Goal: Navigation & Orientation: Find specific page/section

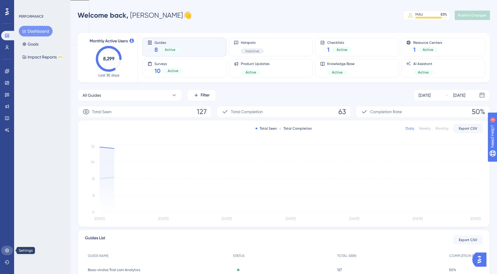
click at [7, 247] on link at bounding box center [7, 249] width 12 height 9
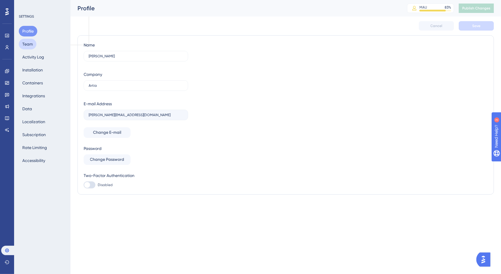
click at [32, 41] on button "Team" at bounding box center [28, 44] width 18 height 11
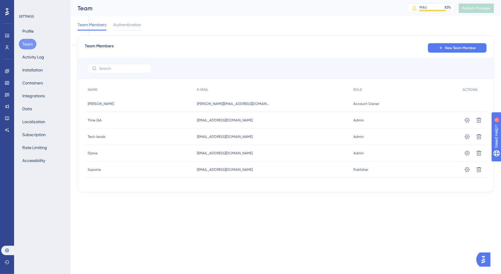
click at [95, 121] on span "Time QA" at bounding box center [95, 120] width 14 height 5
click at [233, 120] on span "[EMAIL_ADDRESS][DOMAIN_NAME]" at bounding box center [225, 120] width 56 height 5
click at [217, 137] on span "[EMAIL_ADDRESS][DOMAIN_NAME]" at bounding box center [225, 136] width 56 height 5
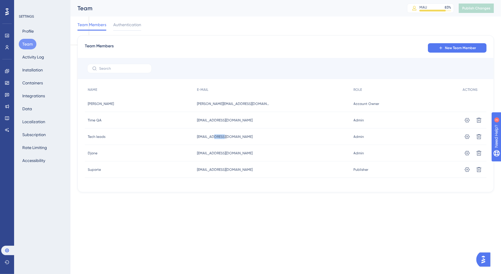
click at [217, 137] on span "[EMAIL_ADDRESS][DOMAIN_NAME]" at bounding box center [225, 136] width 56 height 5
click at [203, 118] on span "[EMAIL_ADDRESS][DOMAIN_NAME]" at bounding box center [225, 120] width 56 height 5
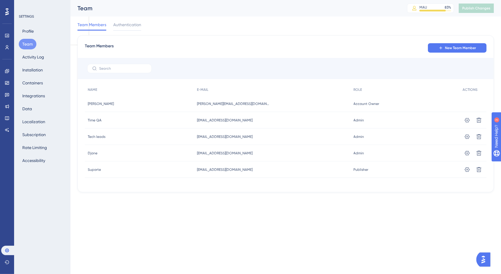
click at [207, 140] on div "[EMAIL_ADDRESS][DOMAIN_NAME] [EMAIL_ADDRESS][DOMAIN_NAME]" at bounding box center [272, 136] width 157 height 16
click at [213, 119] on span "[EMAIL_ADDRESS][DOMAIN_NAME]" at bounding box center [225, 120] width 56 height 5
click at [213, 136] on span "[EMAIL_ADDRESS][DOMAIN_NAME]" at bounding box center [225, 136] width 56 height 5
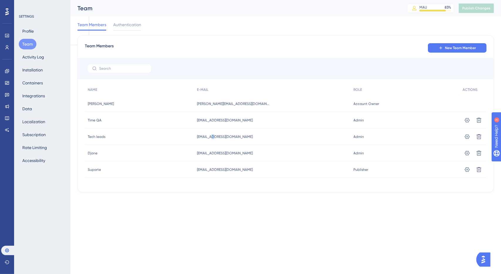
click at [213, 136] on span "[EMAIL_ADDRESS][DOMAIN_NAME]" at bounding box center [225, 136] width 56 height 5
click at [212, 121] on span "[EMAIL_ADDRESS][DOMAIN_NAME]" at bounding box center [225, 120] width 56 height 5
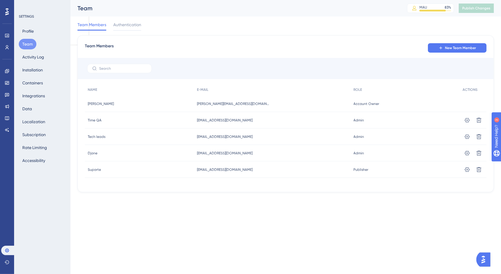
click at [216, 140] on div "[EMAIL_ADDRESS][DOMAIN_NAME] [EMAIL_ADDRESS][DOMAIN_NAME]" at bounding box center [272, 136] width 157 height 16
click at [218, 169] on span "[EMAIL_ADDRESS][DOMAIN_NAME]" at bounding box center [225, 169] width 56 height 5
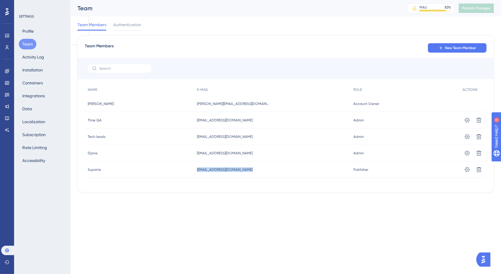
click at [218, 169] on span "[EMAIL_ADDRESS][DOMAIN_NAME]" at bounding box center [225, 169] width 56 height 5
click at [211, 133] on div "[EMAIL_ADDRESS][DOMAIN_NAME] [EMAIL_ADDRESS][DOMAIN_NAME]" at bounding box center [272, 136] width 157 height 16
click at [222, 120] on span "[EMAIL_ADDRESS][DOMAIN_NAME]" at bounding box center [225, 120] width 56 height 5
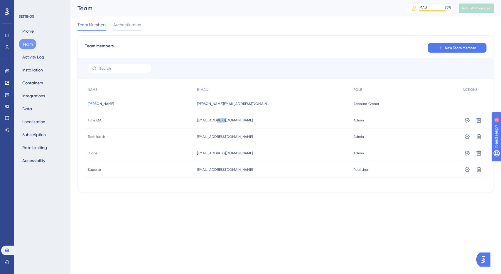
click at [221, 121] on span "[EMAIL_ADDRESS][DOMAIN_NAME]" at bounding box center [225, 120] width 56 height 5
click at [218, 117] on div "[EMAIL_ADDRESS][DOMAIN_NAME] [EMAIL_ADDRESS][DOMAIN_NAME]" at bounding box center [272, 120] width 157 height 16
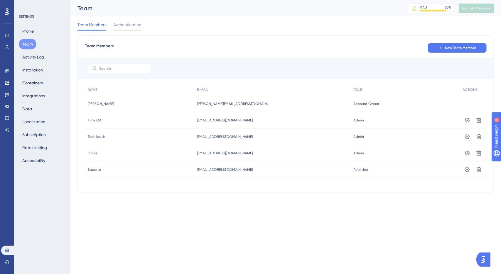
click at [221, 134] on span "[EMAIL_ADDRESS][DOMAIN_NAME]" at bounding box center [225, 136] width 56 height 5
click at [222, 122] on span "[EMAIL_ADDRESS][DOMAIN_NAME]" at bounding box center [225, 120] width 56 height 5
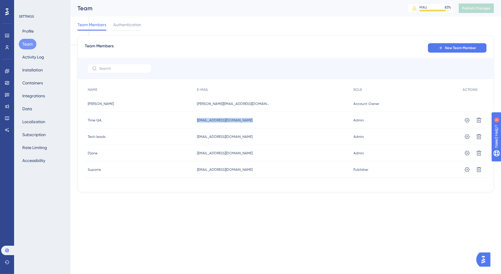
click at [222, 122] on span "[EMAIL_ADDRESS][DOMAIN_NAME]" at bounding box center [225, 120] width 56 height 5
drag, startPoint x: 384, startPoint y: 104, endPoint x: 344, endPoint y: 105, distance: 40.0
click at [351, 105] on div "Account Owner Account Owner" at bounding box center [405, 103] width 109 height 16
click at [354, 105] on span "Account Owner" at bounding box center [367, 103] width 26 height 5
drag, startPoint x: 378, startPoint y: 104, endPoint x: 318, endPoint y: 102, distance: 59.9
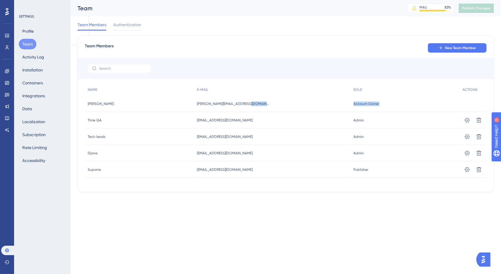
click at [0, 0] on div "[PERSON_NAME] [PERSON_NAME][EMAIL_ADDRESS][DOMAIN_NAME] [DOMAIN_NAME][EMAIL_ADD…" at bounding box center [0, 0] width 0 height 0
click at [318, 103] on div "[PERSON_NAME][EMAIL_ADDRESS][DOMAIN_NAME] [DOMAIN_NAME][EMAIL_ADDRESS][DOMAIN_N…" at bounding box center [272, 103] width 157 height 16
drag, startPoint x: 347, startPoint y: 104, endPoint x: 243, endPoint y: 99, distance: 104.9
click at [0, 0] on div "[PERSON_NAME] [PERSON_NAME][EMAIL_ADDRESS][DOMAIN_NAME] [DOMAIN_NAME][EMAIL_ADD…" at bounding box center [0, 0] width 0 height 0
click at [318, 110] on div "[PERSON_NAME][EMAIL_ADDRESS][DOMAIN_NAME] [DOMAIN_NAME][EMAIL_ADDRESS][DOMAIN_N…" at bounding box center [272, 103] width 157 height 16
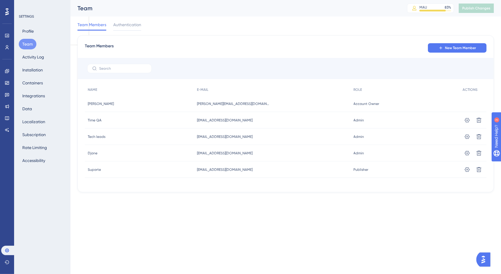
click at [362, 105] on span "Account Owner" at bounding box center [367, 103] width 26 height 5
drag, startPoint x: 362, startPoint y: 105, endPoint x: 301, endPoint y: 108, distance: 61.1
click at [361, 105] on span "Account Owner" at bounding box center [367, 103] width 26 height 5
click at [226, 107] on div "[PERSON_NAME][EMAIL_ADDRESS][DOMAIN_NAME] [DOMAIN_NAME][EMAIL_ADDRESS][DOMAIN_N…" at bounding box center [272, 103] width 157 height 16
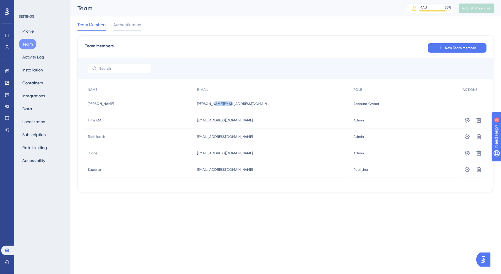
click at [226, 107] on div "[PERSON_NAME][EMAIL_ADDRESS][DOMAIN_NAME] [DOMAIN_NAME][EMAIL_ADDRESS][DOMAIN_N…" at bounding box center [272, 103] width 157 height 16
click at [94, 118] on span "Time QA" at bounding box center [95, 120] width 14 height 5
click at [99, 102] on span "[PERSON_NAME]" at bounding box center [101, 103] width 26 height 5
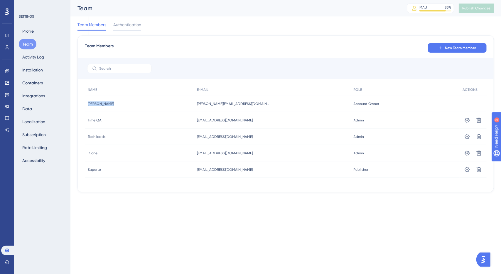
click at [99, 102] on span "[PERSON_NAME]" at bounding box center [101, 103] width 26 height 5
click at [214, 101] on span "[PERSON_NAME][EMAIL_ADDRESS][DOMAIN_NAME]" at bounding box center [233, 103] width 73 height 5
click at [6, 50] on link at bounding box center [7, 47] width 12 height 9
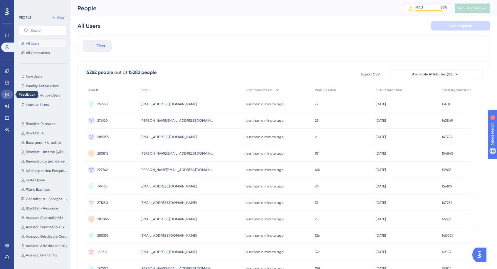
click at [7, 96] on icon at bounding box center [7, 94] width 5 height 5
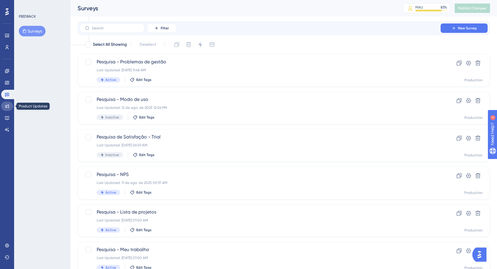
click at [11, 104] on link at bounding box center [7, 106] width 12 height 9
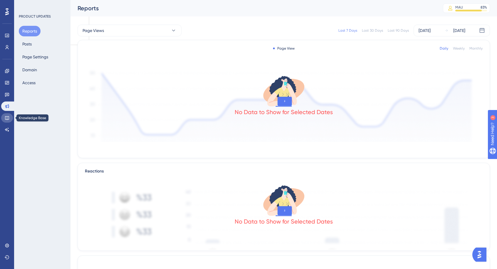
click at [10, 116] on link at bounding box center [7, 117] width 12 height 9
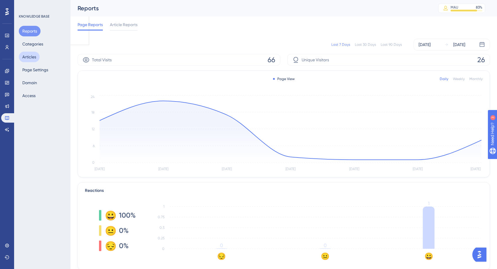
click at [28, 52] on button "Articles" at bounding box center [29, 57] width 21 height 11
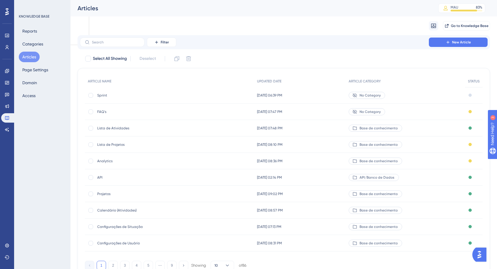
click at [100, 94] on span "Sprint" at bounding box center [144, 95] width 94 height 5
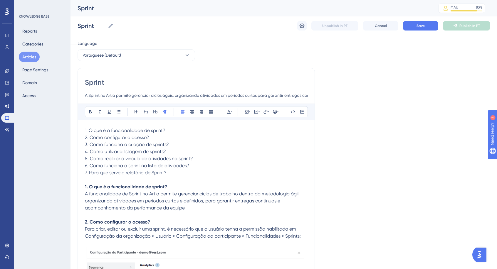
click at [25, 59] on button "Articles" at bounding box center [29, 57] width 21 height 11
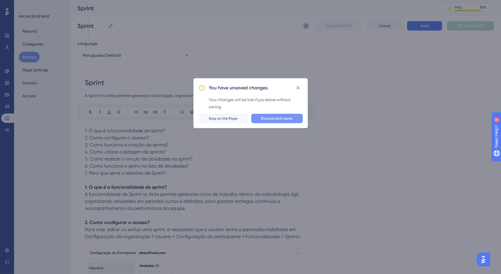
click at [279, 118] on span "Discard and Leave" at bounding box center [277, 118] width 32 height 5
